Goal: Information Seeking & Learning: Learn about a topic

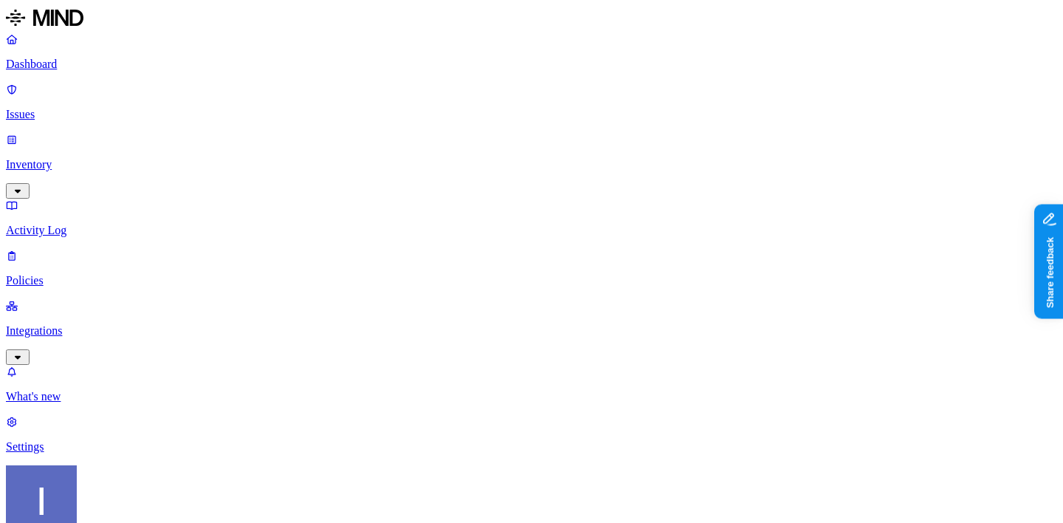
drag, startPoint x: 394, startPoint y: 339, endPoint x: 582, endPoint y: 356, distance: 189.0
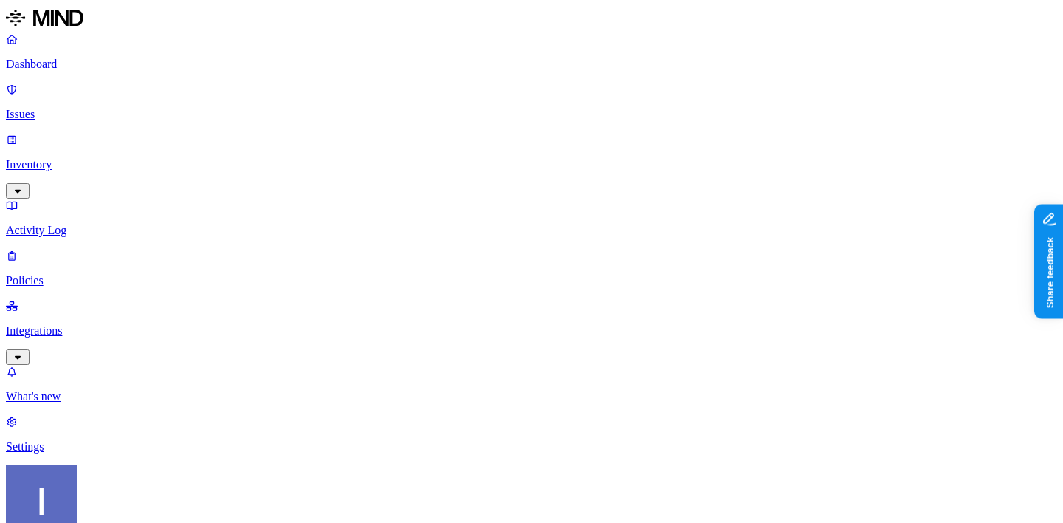
click at [117, 133] on link "Inventory" at bounding box center [531, 164] width 1051 height 63
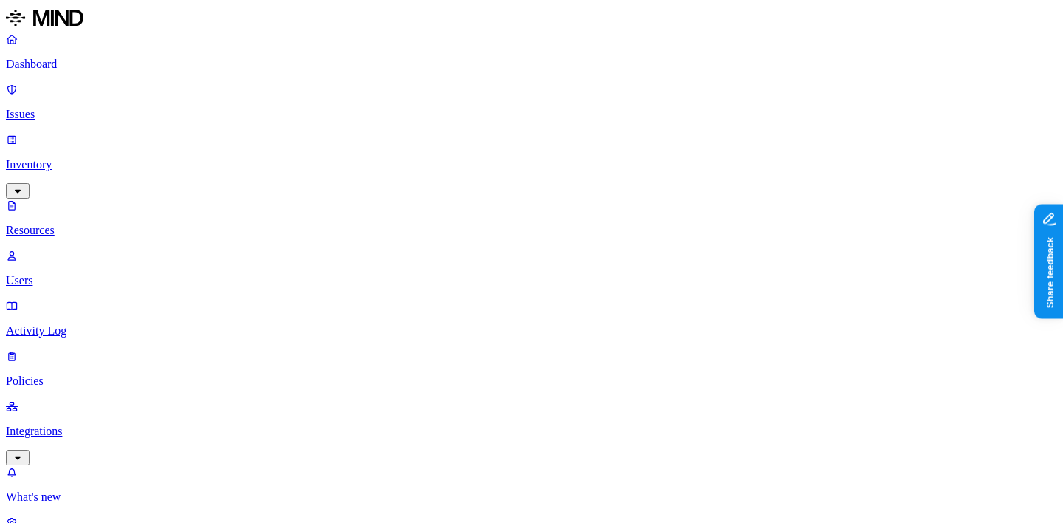
drag, startPoint x: 496, startPoint y: 100, endPoint x: 754, endPoint y: 103, distance: 257.6
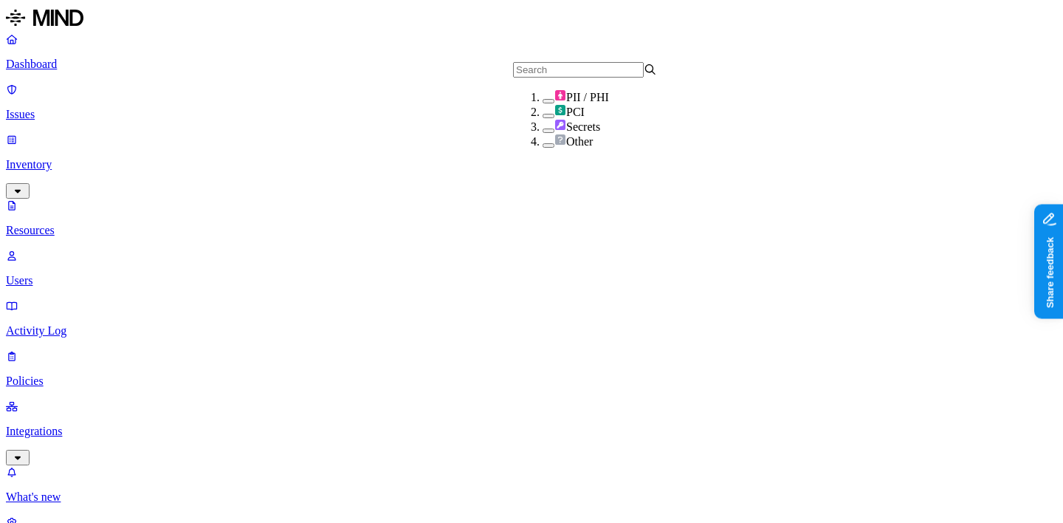
click at [584, 134] on div "Secrets" at bounding box center [614, 126] width 144 height 15
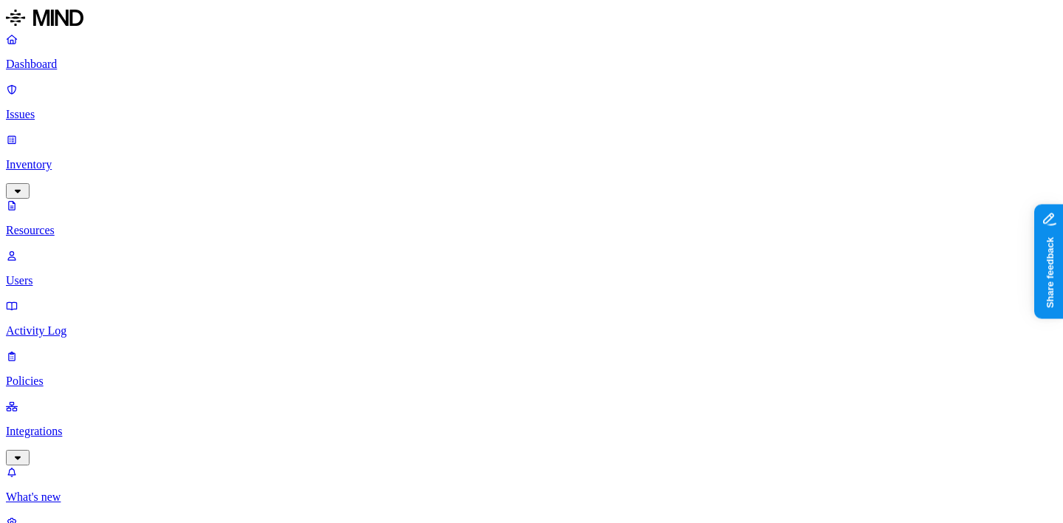
scroll to position [111, 0]
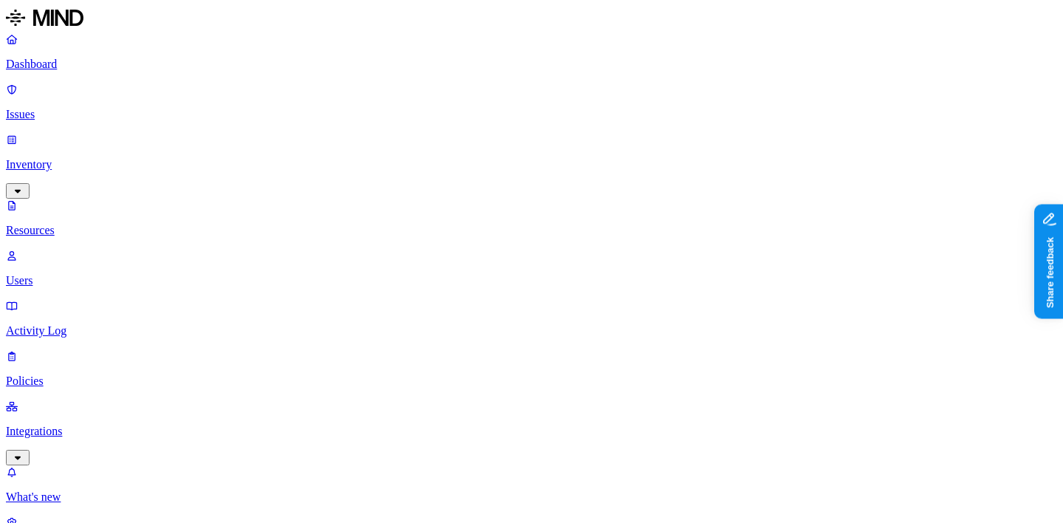
scroll to position [527, 0]
click at [106, 356] on nav "Dashboard Issues Inventory Resources Users Activity Log Policies Integrations W…" at bounding box center [531, 292] width 1051 height 521
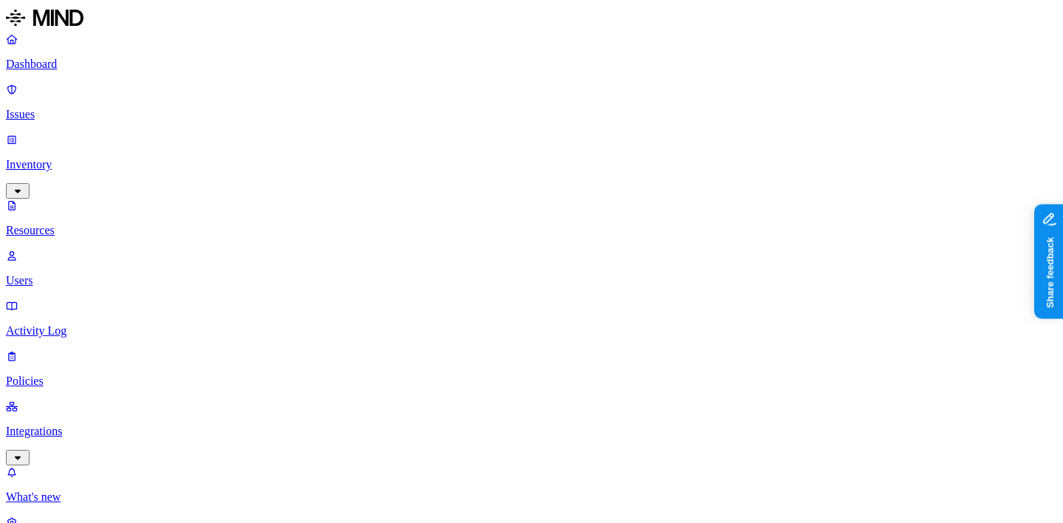
click at [557, 133] on span "Secrets" at bounding box center [577, 126] width 46 height 13
click at [557, 118] on span "PCI" at bounding box center [569, 112] width 30 height 13
click at [554, 149] on span "Other" at bounding box center [573, 143] width 38 height 13
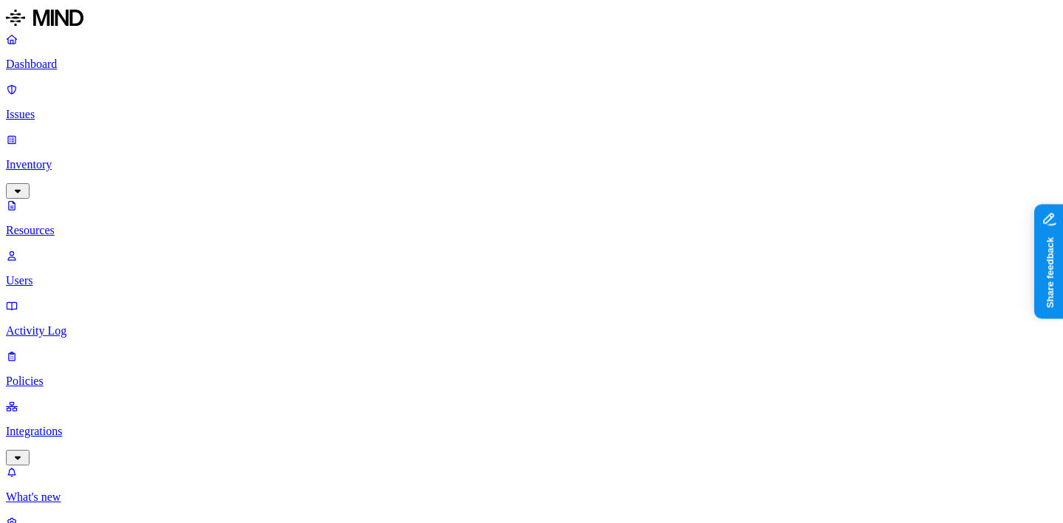
scroll to position [46, 0]
click at [587, 151] on div "Other" at bounding box center [614, 143] width 144 height 16
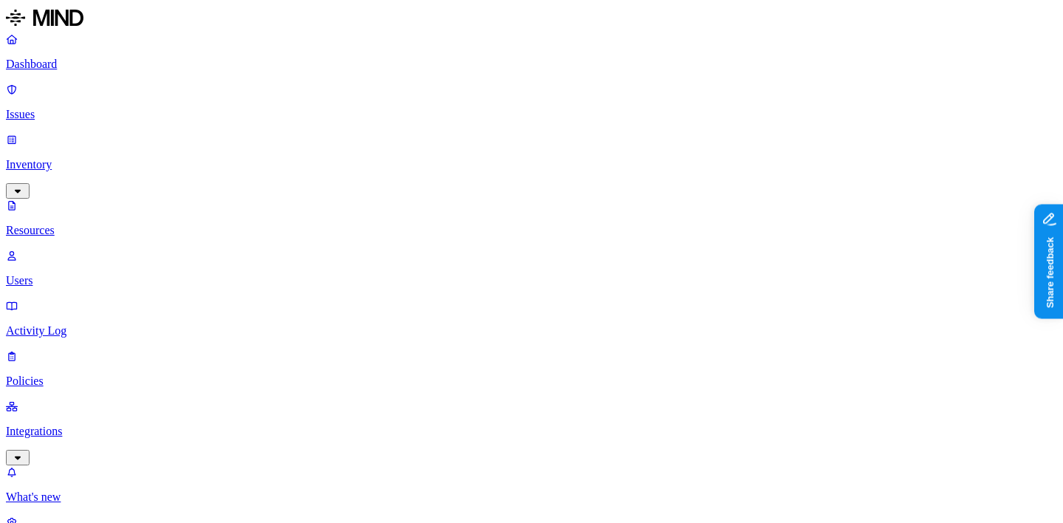
click at [113, 62] on p "Dashboard" at bounding box center [531, 64] width 1051 height 13
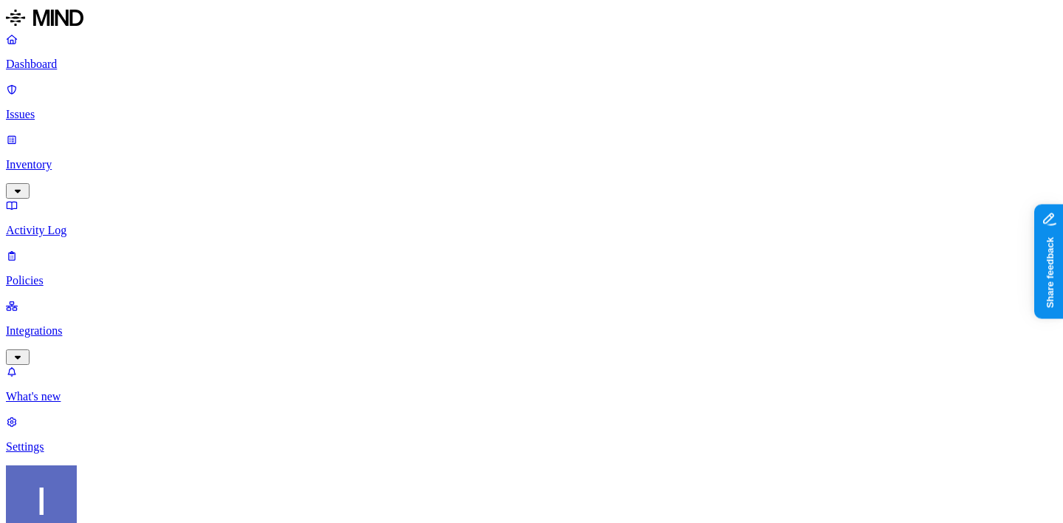
click at [101, 274] on p "Policies" at bounding box center [531, 280] width 1051 height 13
click at [103, 299] on link "Integrations" at bounding box center [531, 330] width 1051 height 63
click at [94, 62] on p "Dashboard" at bounding box center [531, 64] width 1051 height 13
